Goal: Information Seeking & Learning: Learn about a topic

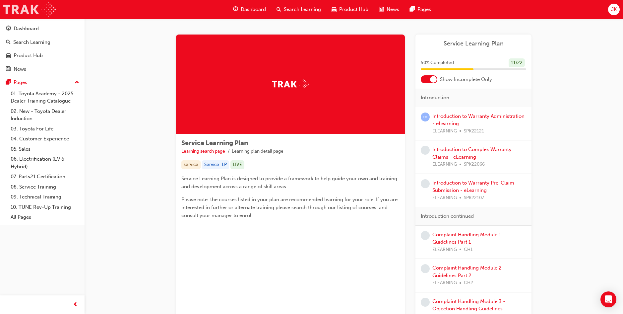
click at [11, 9] on img at bounding box center [29, 9] width 53 height 15
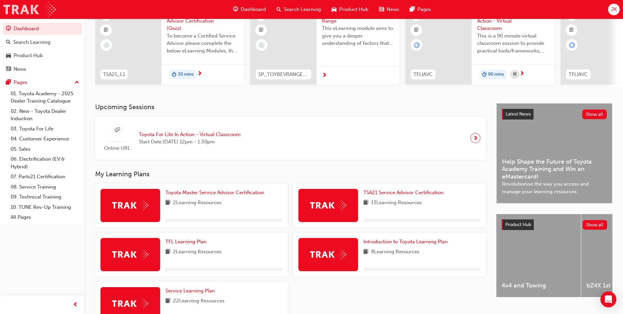
scroll to position [66, 0]
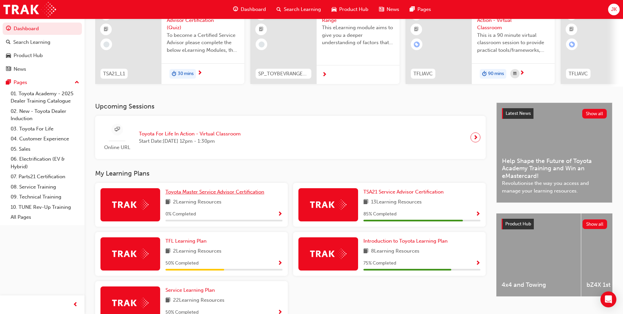
click at [183, 195] on span "Toyota Master Service Advisor Certification" at bounding box center [215, 192] width 99 height 6
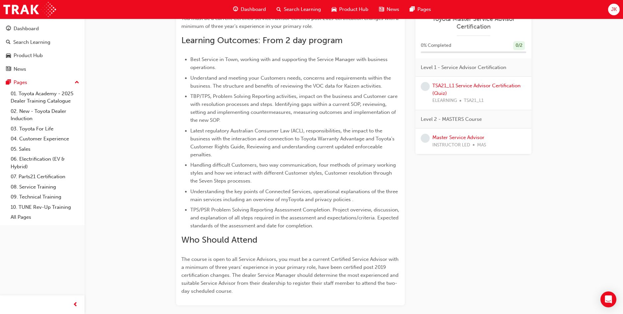
scroll to position [264, 0]
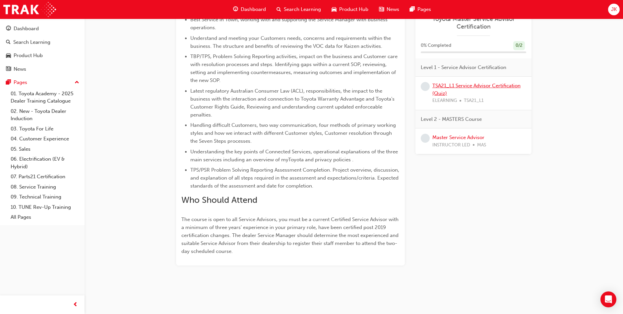
click at [457, 83] on link "TSA21_L1 Service Advisor Certification (Quiz)" at bounding box center [477, 90] width 88 height 14
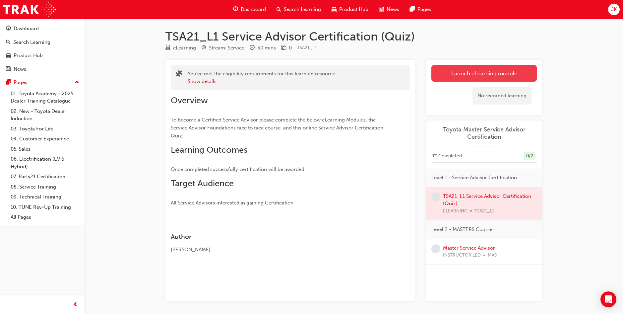
click at [478, 74] on link "Launch eLearning module" at bounding box center [484, 73] width 105 height 17
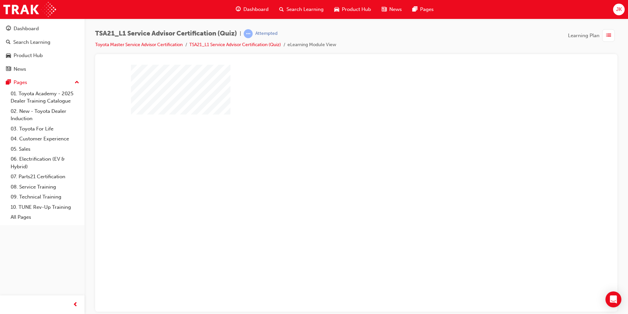
click at [337, 165] on div "play" at bounding box center [337, 165] width 0 height 0
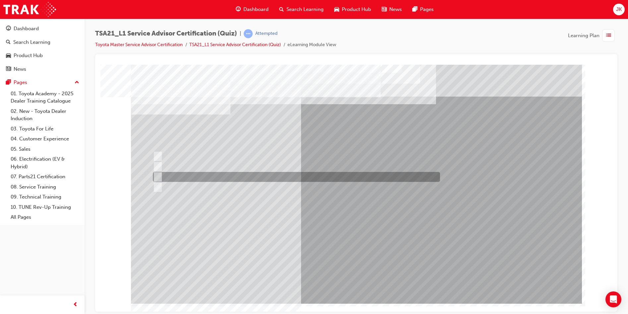
click at [287, 177] on div at bounding box center [294, 177] width 287 height 10
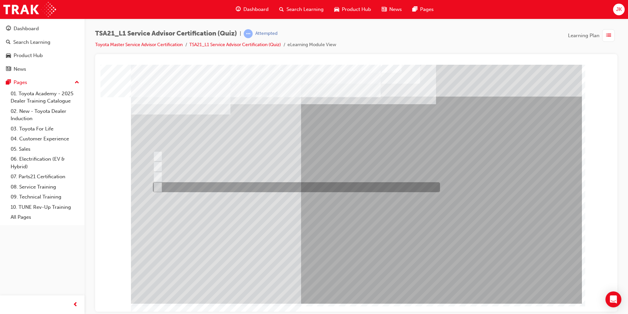
click at [298, 186] on div at bounding box center [294, 187] width 287 height 10
radio input "false"
radio input "true"
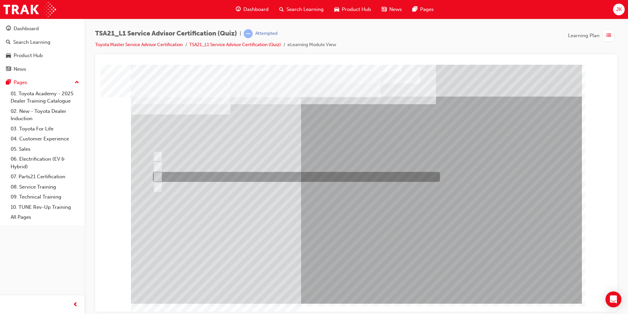
click at [298, 178] on div at bounding box center [294, 177] width 287 height 10
radio input "true"
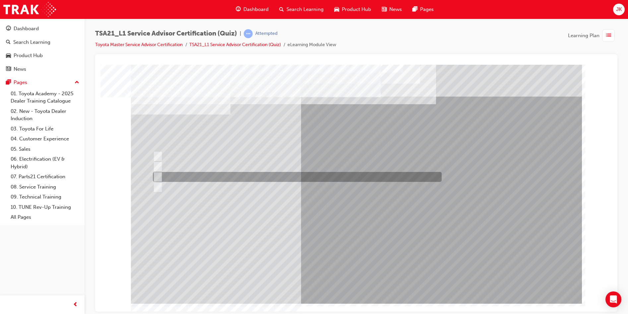
click at [194, 176] on div at bounding box center [295, 177] width 289 height 10
radio input "true"
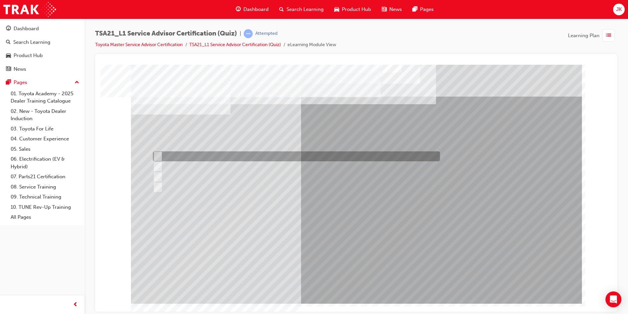
click at [241, 154] on div at bounding box center [294, 156] width 287 height 10
radio input "true"
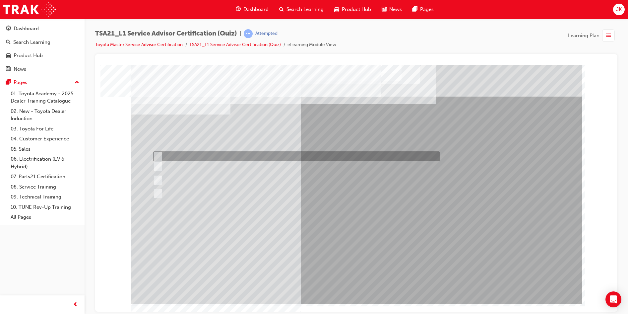
click at [282, 157] on div at bounding box center [294, 156] width 287 height 10
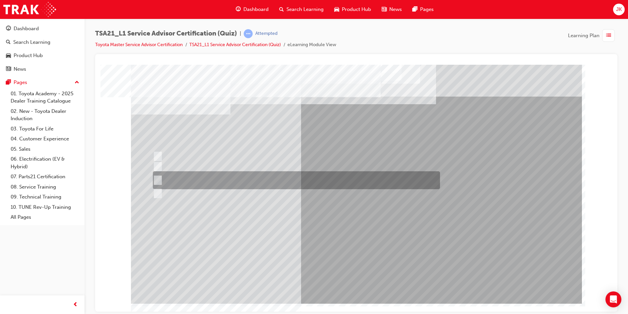
click at [275, 184] on div at bounding box center [294, 180] width 287 height 18
radio input "false"
radio input "true"
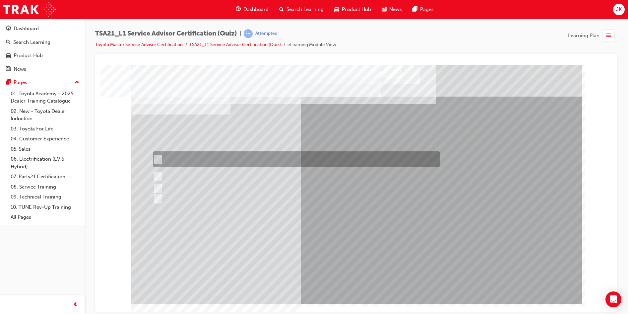
click at [278, 161] on div at bounding box center [294, 159] width 287 height 16
radio input "true"
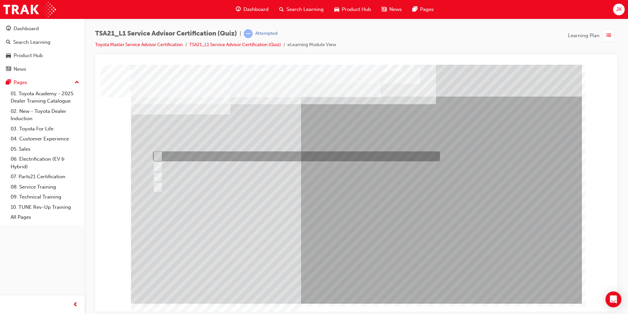
click at [251, 153] on div at bounding box center [294, 156] width 287 height 10
radio input "true"
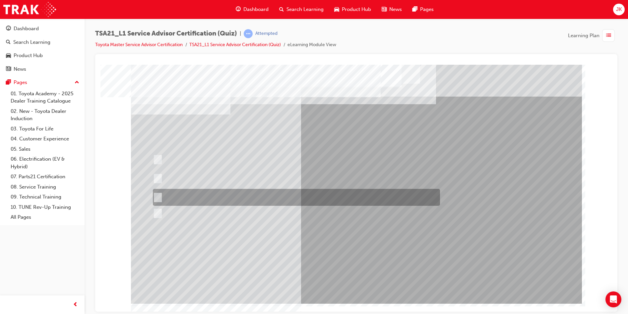
click at [241, 195] on div at bounding box center [294, 197] width 287 height 17
radio input "true"
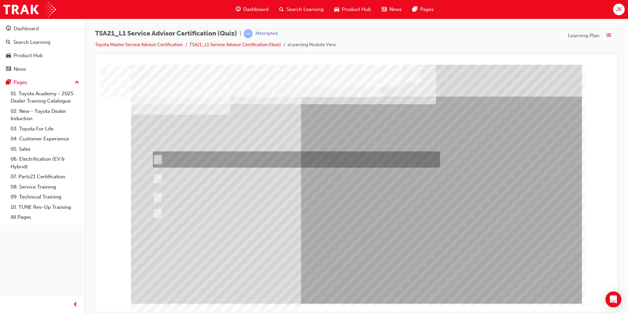
click at [266, 159] on div at bounding box center [294, 159] width 287 height 16
radio input "true"
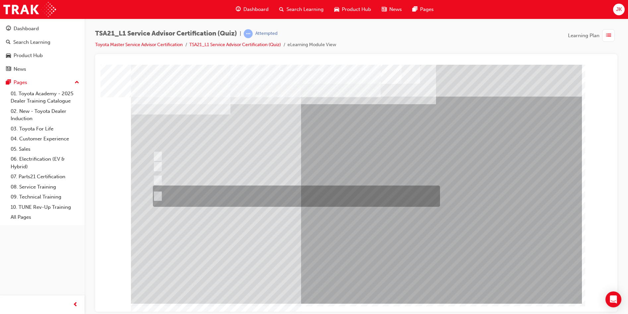
click at [229, 193] on div at bounding box center [294, 195] width 287 height 21
radio input "true"
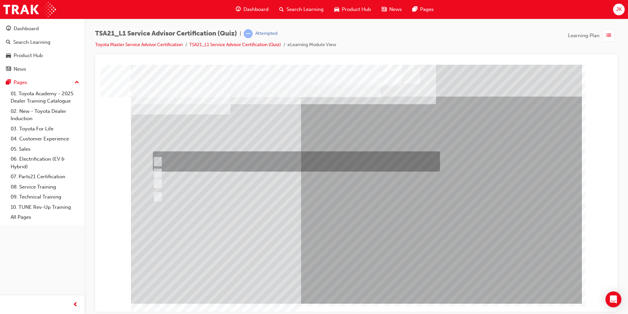
click at [170, 160] on div at bounding box center [294, 161] width 287 height 20
radio input "true"
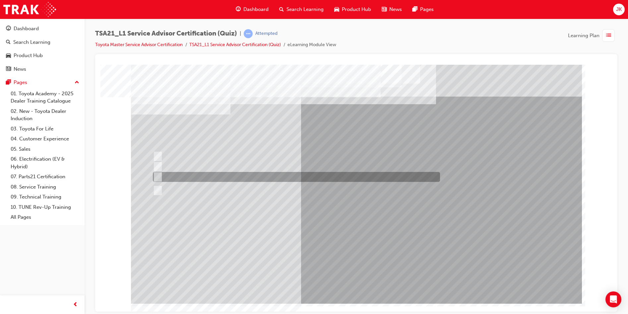
click at [246, 174] on div at bounding box center [294, 177] width 287 height 10
radio input "true"
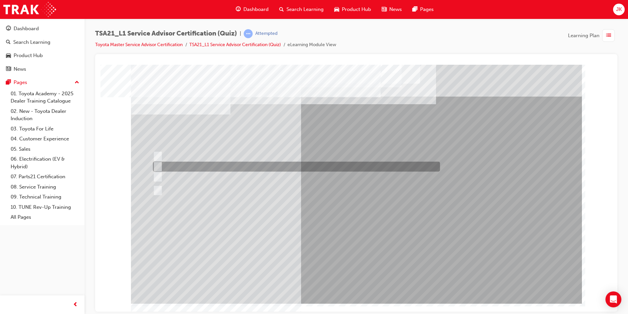
click at [244, 166] on div at bounding box center [294, 167] width 287 height 10
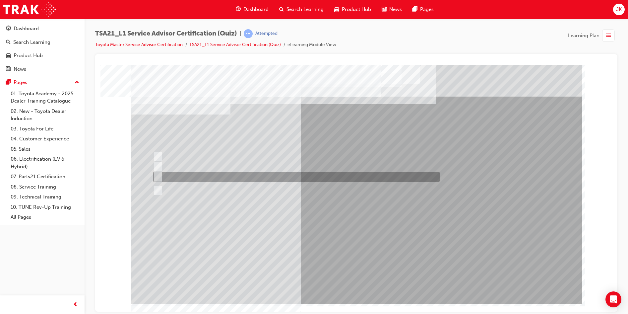
click at [244, 174] on div at bounding box center [294, 177] width 287 height 10
radio input "false"
radio input "true"
